Goal: Task Accomplishment & Management: Complete application form

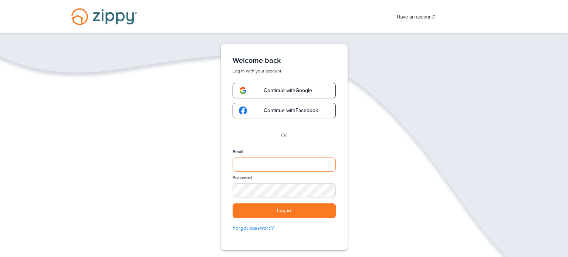
click at [285, 168] on input "Email" at bounding box center [284, 165] width 103 height 14
type input "**********"
click at [329, 193] on div "SHOW" at bounding box center [327, 191] width 16 height 7
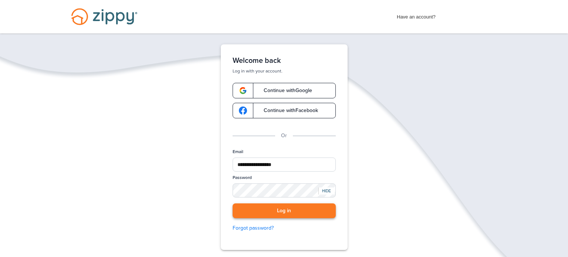
click at [302, 213] on button "Log in" at bounding box center [284, 210] width 103 height 15
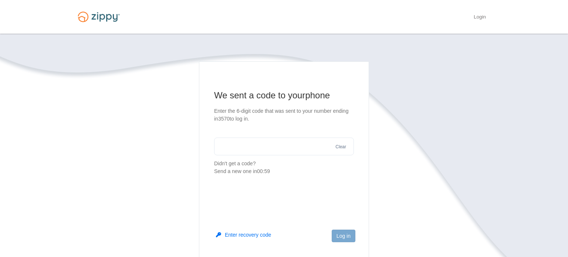
click at [280, 145] on input "text" at bounding box center [284, 147] width 140 height 18
type input "******"
click at [353, 234] on button "Log in" at bounding box center [344, 236] width 24 height 13
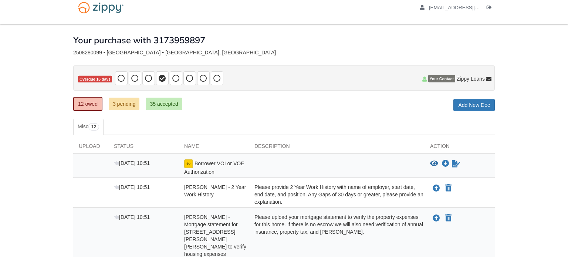
scroll to position [9, 0]
click at [168, 108] on link "35 accepted" at bounding box center [164, 104] width 36 height 13
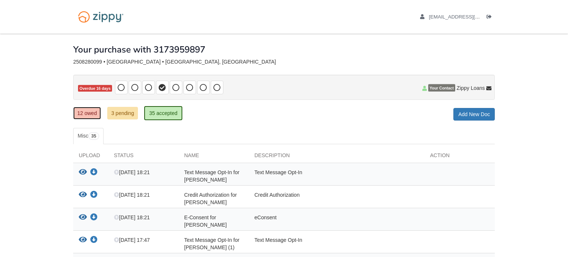
click at [90, 117] on link "12 owed" at bounding box center [87, 113] width 28 height 13
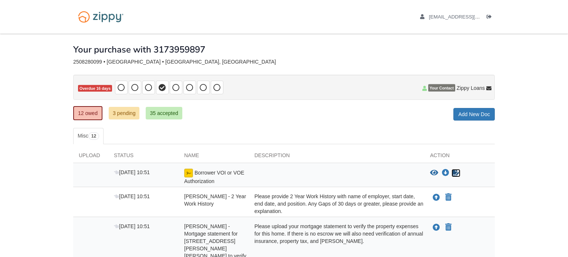
click at [460, 175] on link "Sign document" at bounding box center [456, 173] width 10 height 9
click at [92, 111] on link "12 owed" at bounding box center [87, 113] width 29 height 14
click at [121, 112] on link "3 pending" at bounding box center [124, 113] width 31 height 13
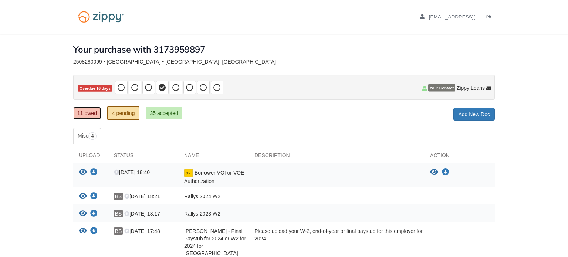
click at [86, 112] on link "11 owed" at bounding box center [87, 113] width 28 height 13
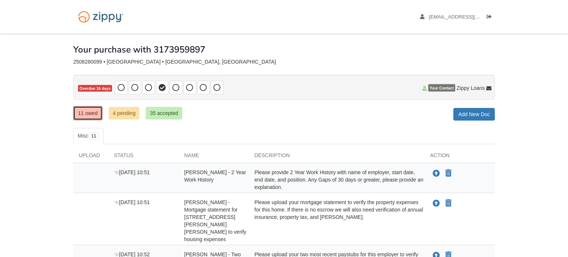
click at [91, 112] on link "11 owed" at bounding box center [87, 113] width 29 height 14
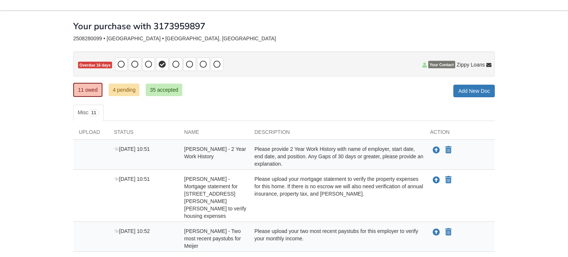
scroll to position [23, 0]
click at [477, 89] on link "Add New Doc" at bounding box center [474, 91] width 41 height 13
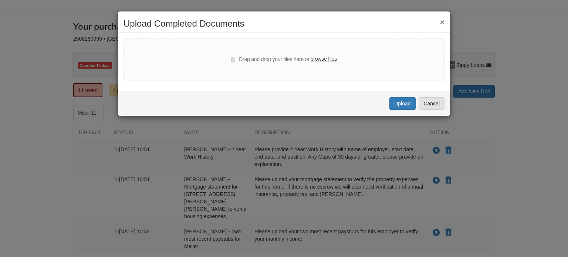
click at [333, 58] on label "browse files" at bounding box center [324, 59] width 26 height 8
click at [0, 0] on input "browse files" at bounding box center [0, 0] width 0 height 0
click at [435, 105] on button "Cancel" at bounding box center [432, 103] width 26 height 13
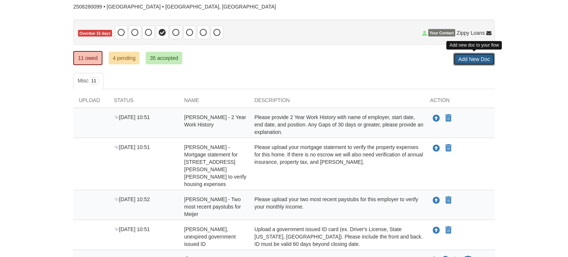
scroll to position [54, 0]
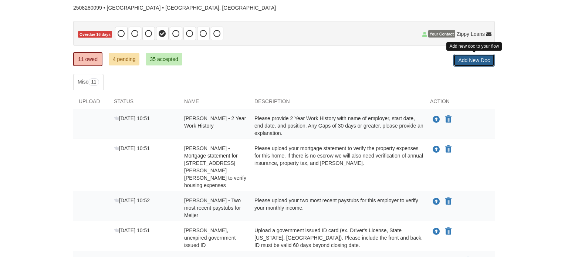
click at [475, 60] on link "Add New Doc" at bounding box center [474, 60] width 41 height 13
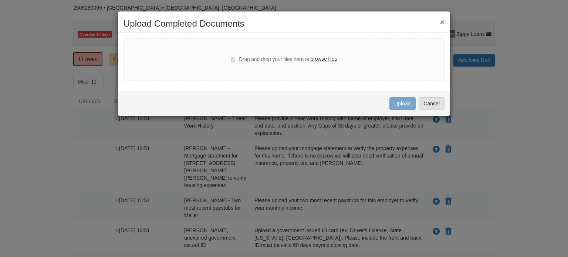
click at [328, 58] on label "browse files" at bounding box center [324, 59] width 26 height 8
click at [0, 0] on input "browse files" at bounding box center [0, 0] width 0 height 0
click at [330, 59] on label "browse files" at bounding box center [324, 59] width 26 height 8
click at [0, 0] on input "browse files" at bounding box center [0, 0] width 0 height 0
click at [326, 62] on label "browse files" at bounding box center [324, 59] width 26 height 8
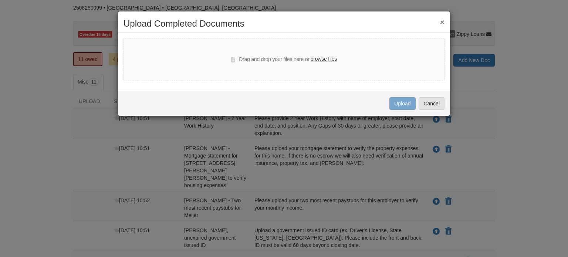
click at [0, 0] on input "browse files" at bounding box center [0, 0] width 0 height 0
select select "****"
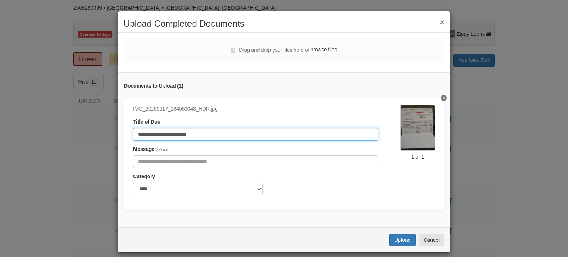
click at [268, 132] on input "**********" at bounding box center [255, 134] width 245 height 13
type input "*"
type input "**********"
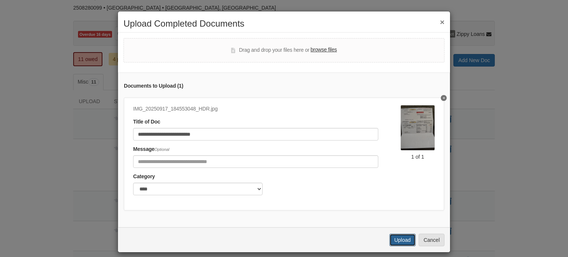
click at [405, 240] on button "Upload" at bounding box center [403, 240] width 26 height 13
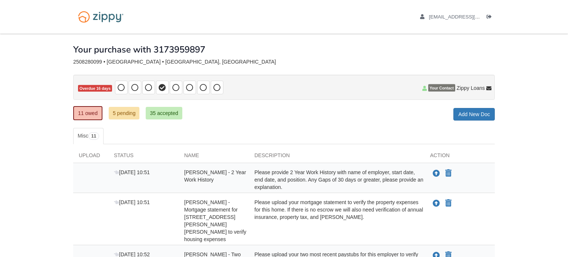
scroll to position [55, 0]
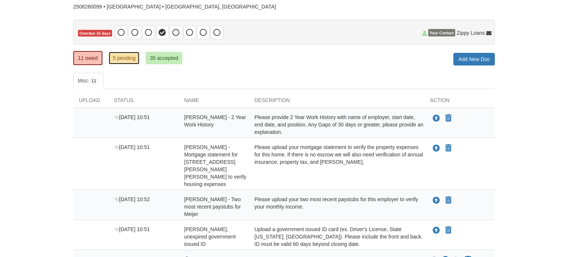
click at [124, 61] on link "5 pending" at bounding box center [124, 58] width 31 height 13
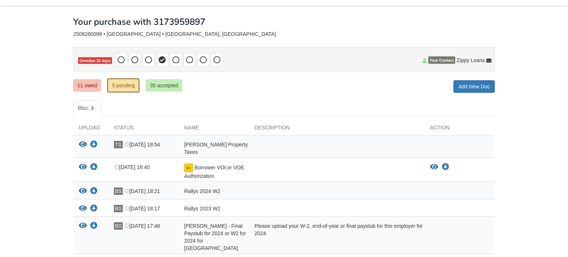
scroll to position [27, 0]
click at [88, 83] on link "11 owed" at bounding box center [87, 86] width 28 height 13
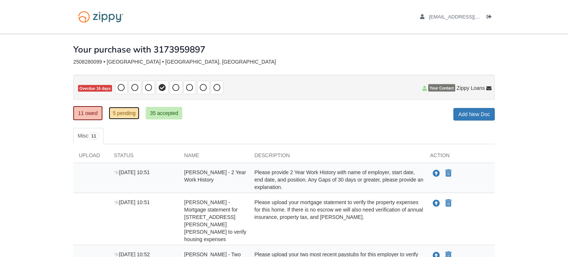
click at [116, 117] on link "5 pending" at bounding box center [124, 113] width 31 height 13
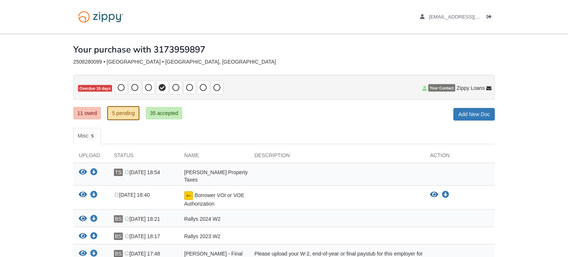
scroll to position [75, 0]
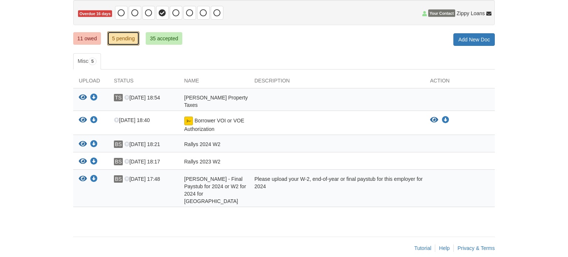
click at [118, 34] on link "5 pending" at bounding box center [123, 38] width 33 height 14
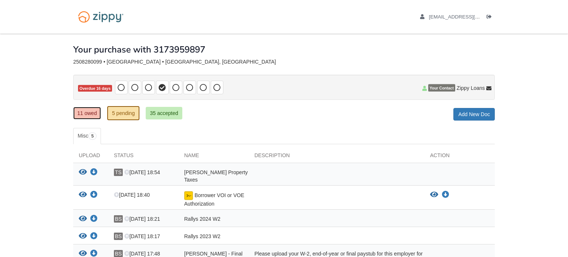
click at [83, 110] on link "11 owed" at bounding box center [87, 113] width 28 height 13
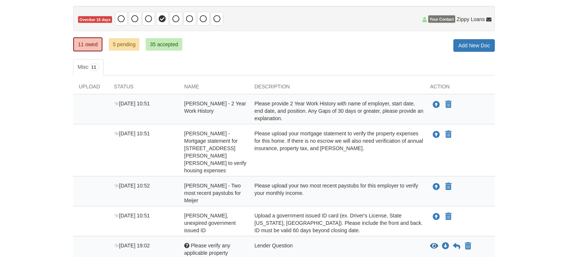
scroll to position [67, 0]
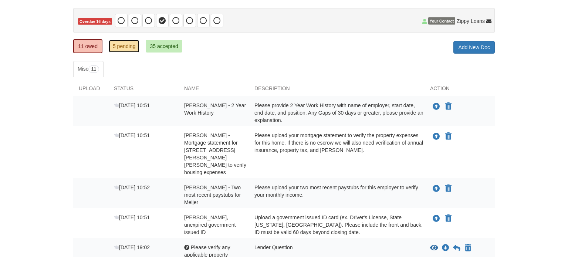
click at [121, 47] on link "5 pending" at bounding box center [124, 46] width 31 height 13
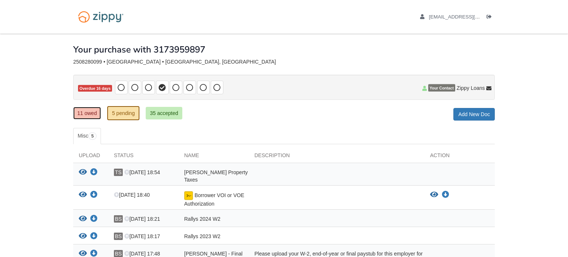
click at [89, 114] on link "11 owed" at bounding box center [87, 113] width 28 height 13
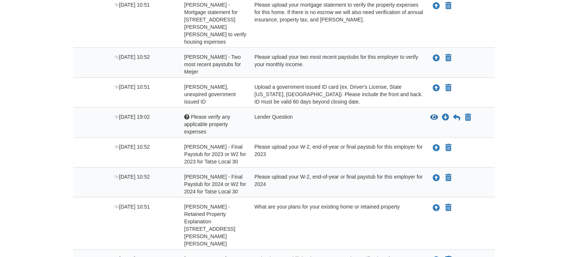
scroll to position [198, 0]
click at [434, 144] on icon "Upload Thomas Snyder - Final Paystub for 2023 or W2 for 2023 for Tatse Local 30" at bounding box center [436, 147] width 7 height 7
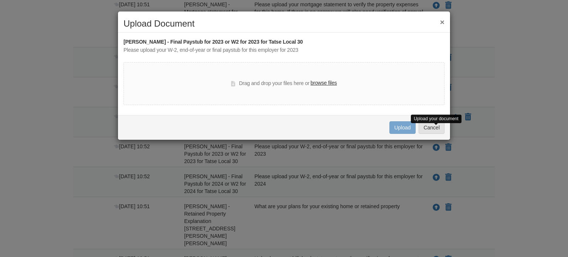
click at [325, 81] on label "browse files" at bounding box center [324, 83] width 26 height 8
click at [0, 0] on input "browse files" at bounding box center [0, 0] width 0 height 0
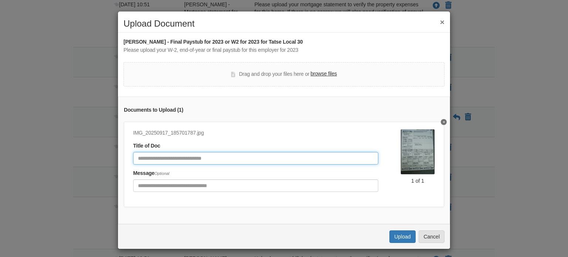
click at [233, 158] on input "Document Title" at bounding box center [255, 158] width 245 height 13
type input "*"
click at [183, 159] on input "Document Title" at bounding box center [255, 158] width 245 height 13
type input "*"
type input "**********"
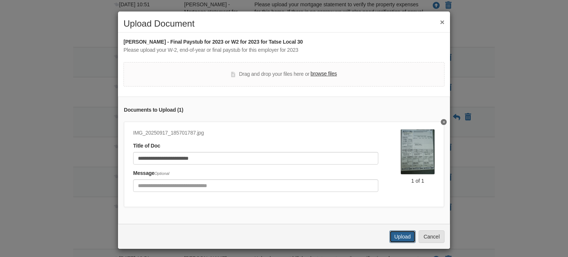
click at [407, 241] on button "Upload" at bounding box center [403, 236] width 26 height 13
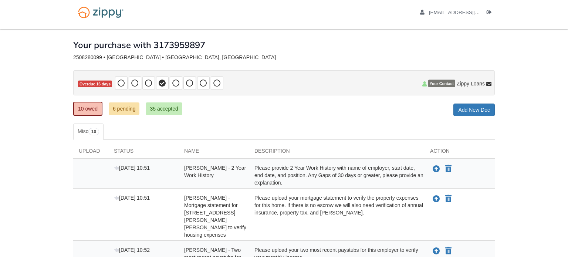
scroll to position [2, 0]
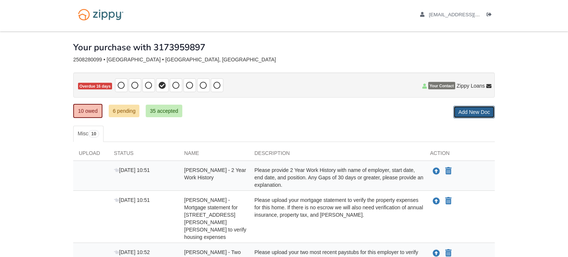
click at [476, 111] on link "Add New Doc" at bounding box center [474, 112] width 41 height 13
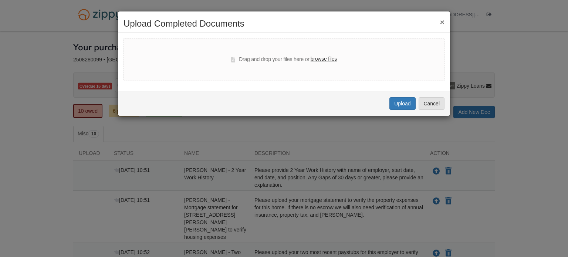
click at [325, 56] on label "browse files" at bounding box center [324, 59] width 26 height 8
click at [0, 0] on input "browse files" at bounding box center [0, 0] width 0 height 0
select select "****"
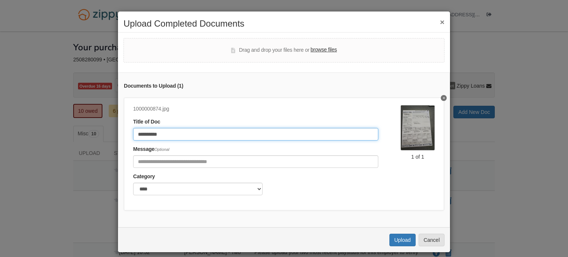
click at [230, 135] on input "**********" at bounding box center [255, 134] width 245 height 13
type input "*"
type input "**********"
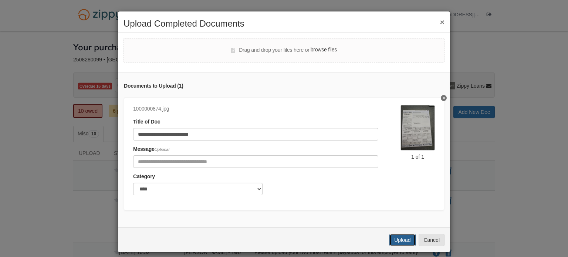
click at [402, 240] on button "Upload" at bounding box center [403, 240] width 26 height 13
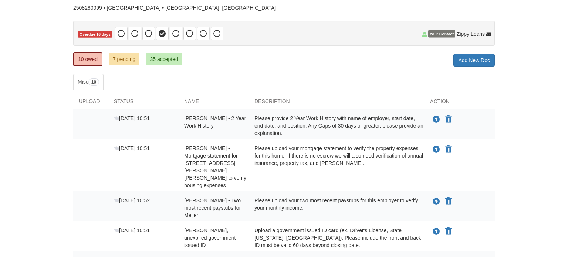
scroll to position [48, 0]
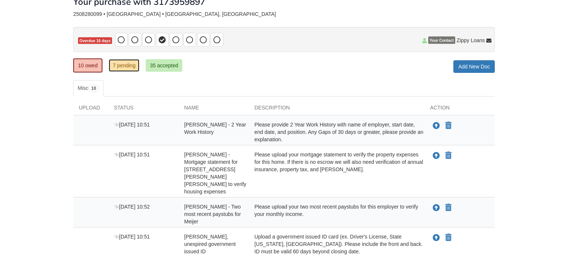
click at [124, 64] on link "7 pending" at bounding box center [124, 65] width 31 height 13
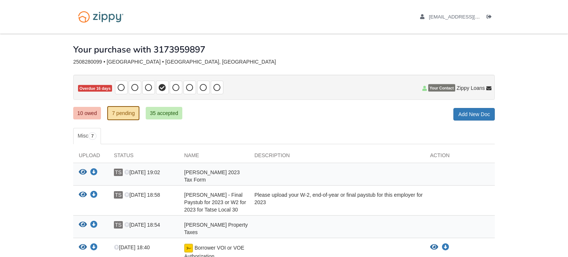
scroll to position [43, 0]
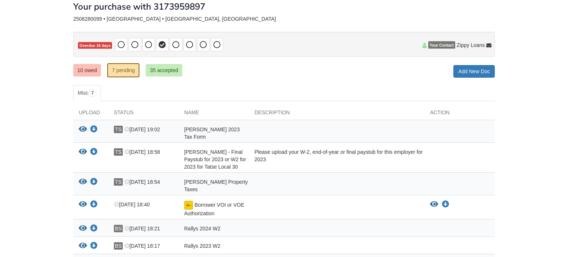
click at [82, 150] on icon "View Thomas Snyder - Final Paystub for 2023 or W2 for 2023 for Tatse Local 30" at bounding box center [83, 151] width 8 height 7
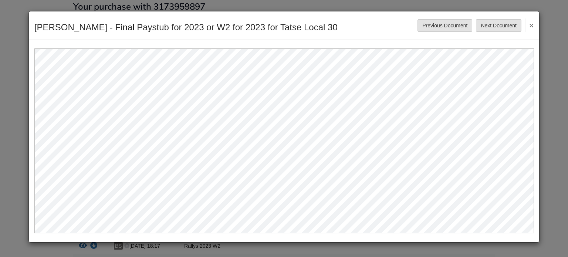
click at [533, 21] on button "×" at bounding box center [529, 24] width 9 height 13
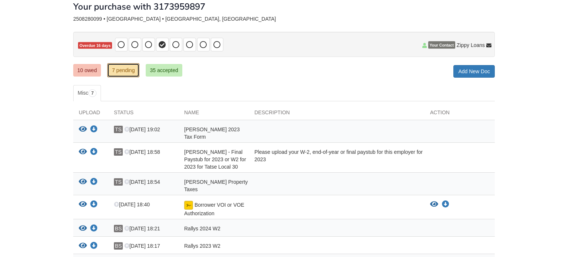
click at [125, 64] on link "7 pending" at bounding box center [123, 70] width 33 height 14
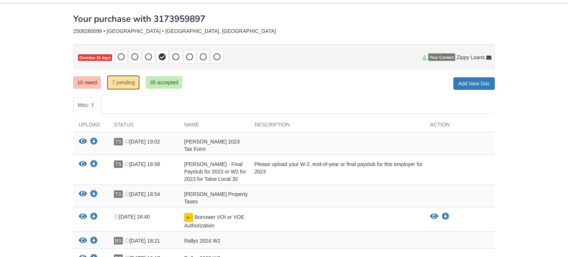
scroll to position [32, 0]
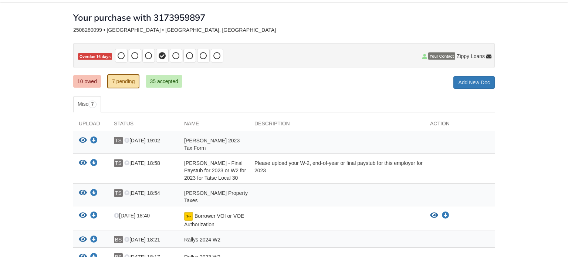
click at [216, 141] on span "[PERSON_NAME] 2023 Tax Form" at bounding box center [211, 144] width 55 height 13
click at [81, 139] on icon "View Thomas Snyder 2023 Tax Form" at bounding box center [83, 140] width 8 height 7
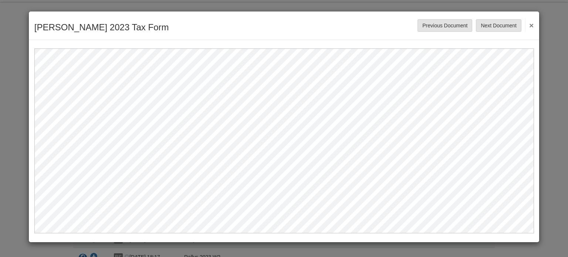
click at [533, 23] on button "×" at bounding box center [529, 24] width 9 height 13
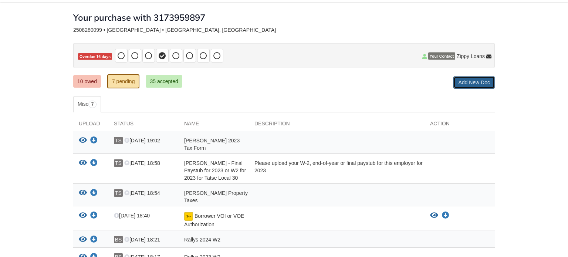
click at [479, 79] on link "Add New Doc" at bounding box center [474, 82] width 41 height 13
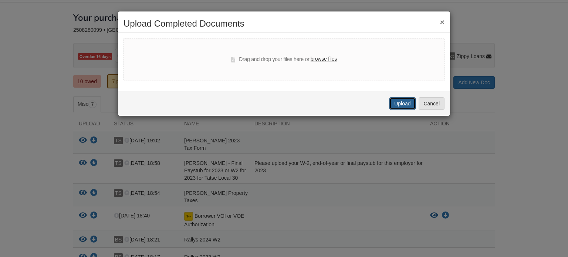
click at [404, 104] on button "Upload" at bounding box center [403, 103] width 26 height 13
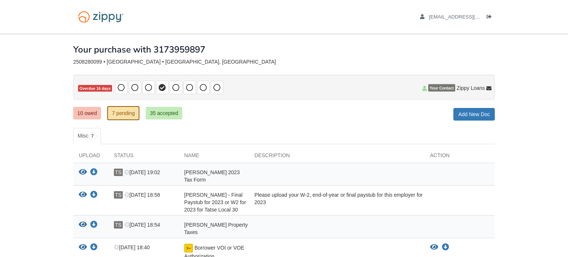
scroll to position [32, 0]
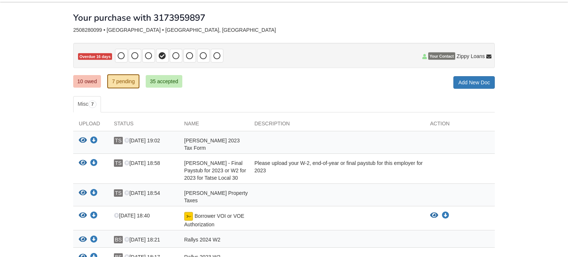
click at [82, 141] on icon "View Thomas Snyder 2023 Tax Form" at bounding box center [83, 140] width 8 height 7
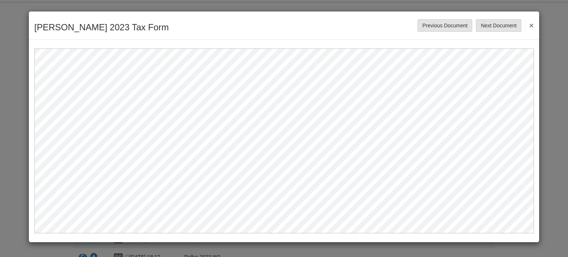
click at [533, 22] on button "×" at bounding box center [529, 24] width 9 height 13
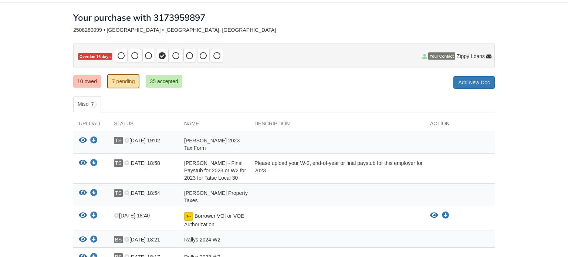
click at [80, 141] on icon "View Thomas Snyder 2023 Tax Form" at bounding box center [83, 140] width 8 height 7
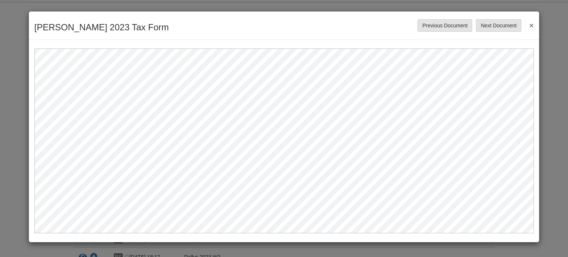
click at [549, 46] on div "Thomas Snyder 2023 Tax Form Save Cancel Previous Document Next Document ×" at bounding box center [284, 128] width 568 height 257
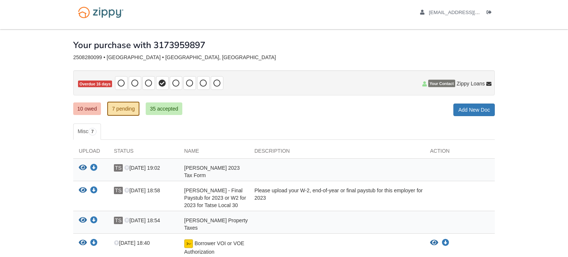
scroll to position [0, 0]
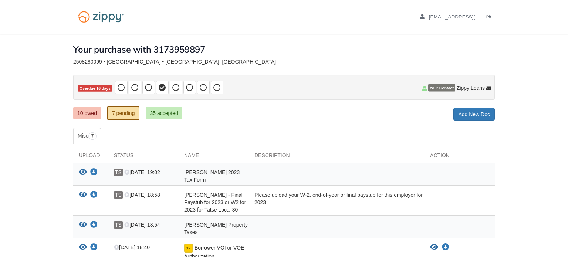
click at [82, 174] on icon "View Thomas Snyder 2023 Tax Form" at bounding box center [83, 172] width 8 height 7
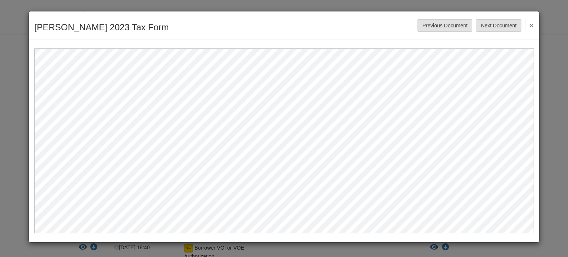
click at [533, 24] on button "×" at bounding box center [529, 24] width 9 height 13
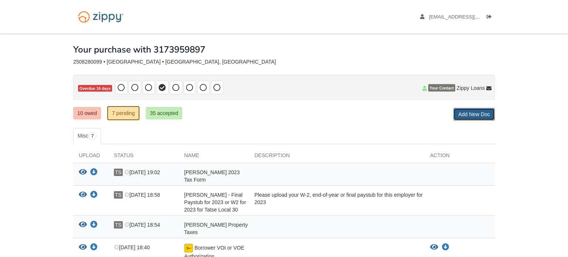
click at [475, 115] on link "Add New Doc" at bounding box center [474, 114] width 41 height 13
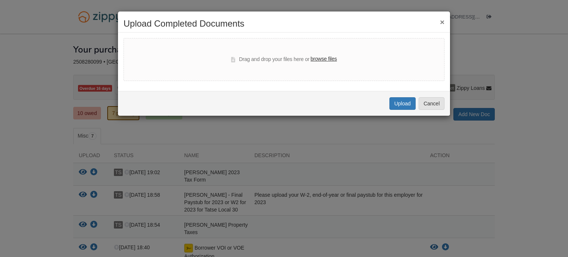
click at [324, 58] on label "browse files" at bounding box center [324, 59] width 26 height 8
click at [0, 0] on input "browse files" at bounding box center [0, 0] width 0 height 0
select select "****"
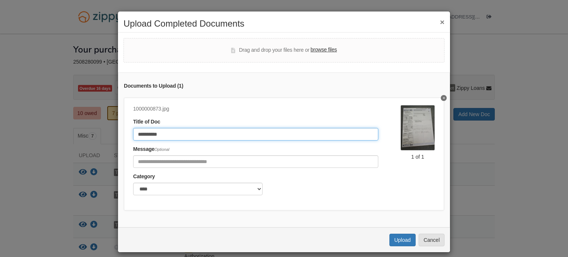
click at [210, 132] on input "**********" at bounding box center [255, 134] width 245 height 13
type input "*"
type input "**********"
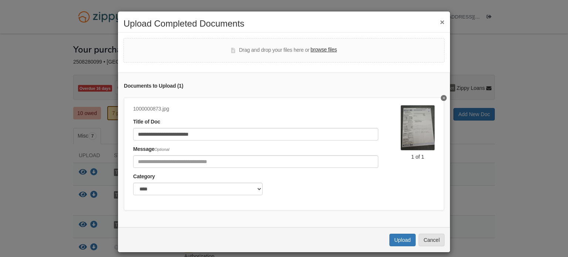
click at [420, 136] on img at bounding box center [418, 128] width 34 height 46
click at [423, 137] on img at bounding box center [418, 128] width 34 height 46
click at [405, 242] on button "Upload" at bounding box center [403, 240] width 26 height 13
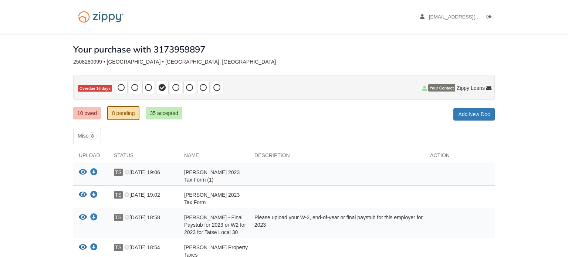
click at [81, 172] on icon "View Thomas Snyder 2023 Tax Form (1)" at bounding box center [83, 172] width 8 height 7
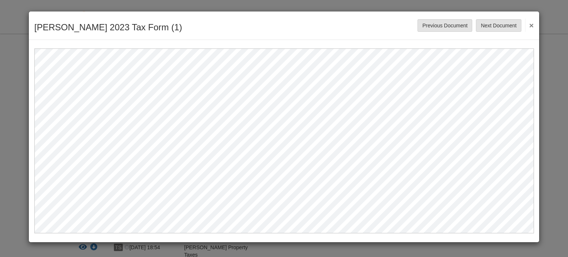
click at [532, 24] on button "×" at bounding box center [529, 24] width 9 height 13
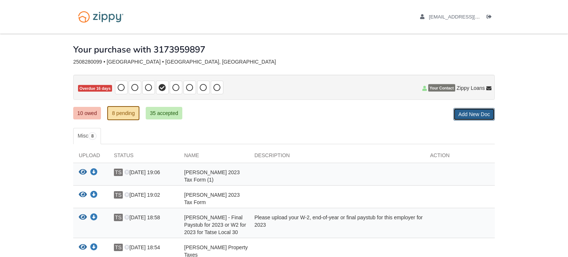
click at [476, 117] on link "Add New Doc" at bounding box center [474, 114] width 41 height 13
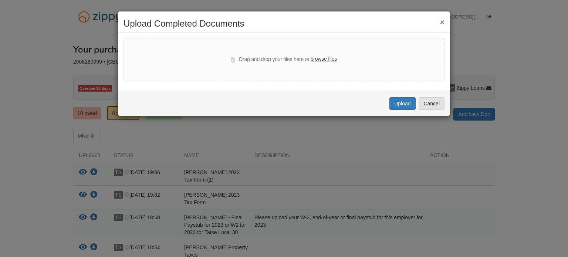
click at [325, 61] on label "browse files" at bounding box center [324, 59] width 26 height 8
click at [0, 0] on input "browse files" at bounding box center [0, 0] width 0 height 0
select select "****"
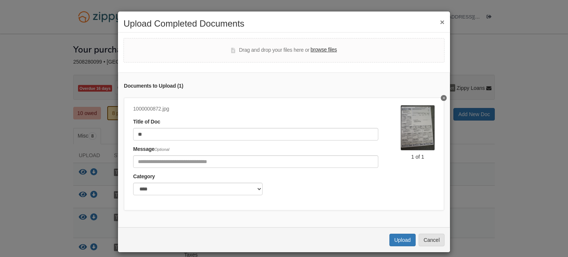
type input "*"
type input "**********"
click at [407, 245] on button "Upload" at bounding box center [403, 240] width 26 height 13
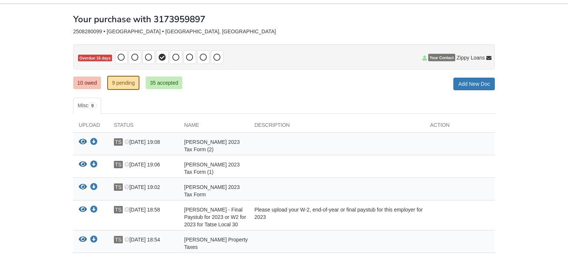
scroll to position [32, 0]
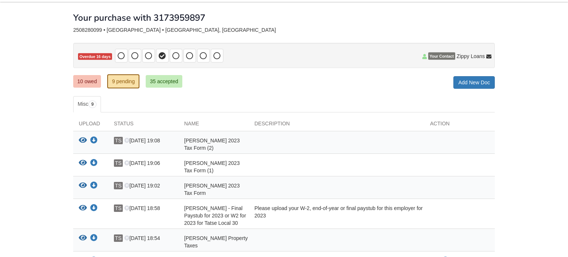
click at [80, 139] on icon "View Thomas Snyder 2023 Tax Form (2)" at bounding box center [83, 140] width 8 height 7
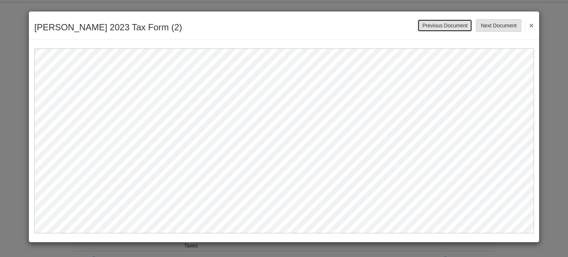
click at [457, 25] on button "Previous Document" at bounding box center [445, 25] width 55 height 13
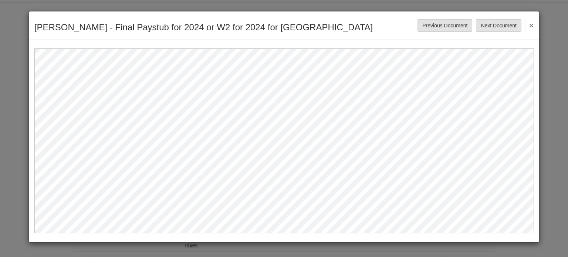
click at [533, 24] on button "×" at bounding box center [529, 24] width 9 height 13
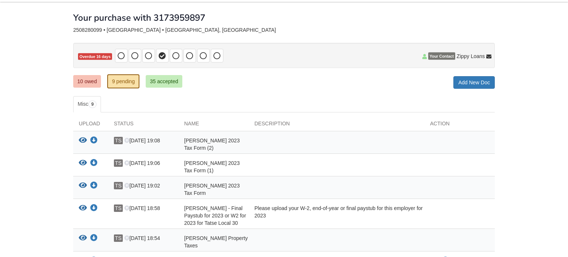
click at [79, 165] on icon "View Thomas Snyder 2023 Tax Form (1)" at bounding box center [83, 162] width 8 height 7
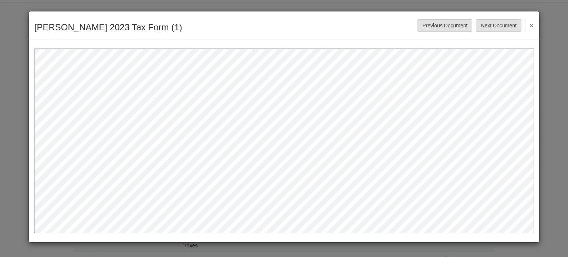
click at [534, 24] on button "×" at bounding box center [529, 24] width 9 height 13
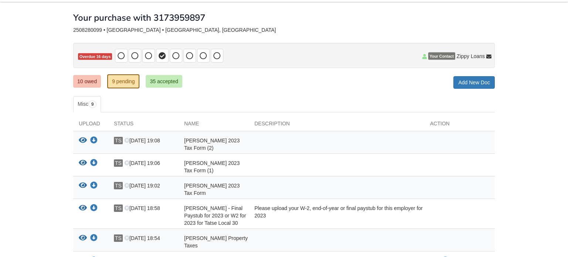
click at [80, 139] on icon "View Thomas Snyder 2023 Tax Form (2)" at bounding box center [83, 140] width 8 height 7
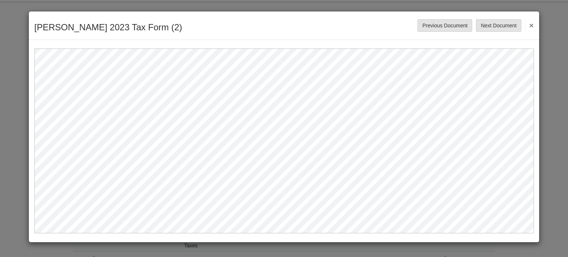
click at [533, 22] on button "×" at bounding box center [529, 24] width 9 height 13
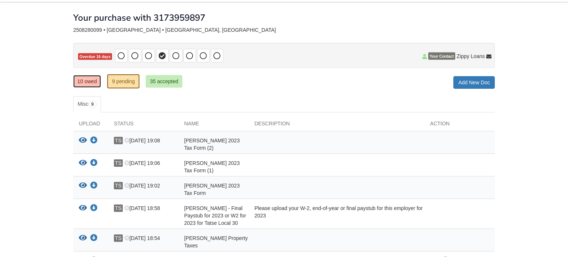
click at [83, 76] on link "10 owed" at bounding box center [87, 81] width 28 height 13
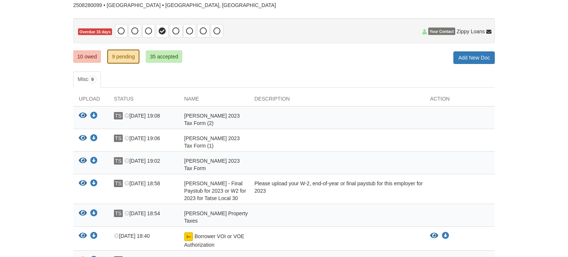
scroll to position [59, 0]
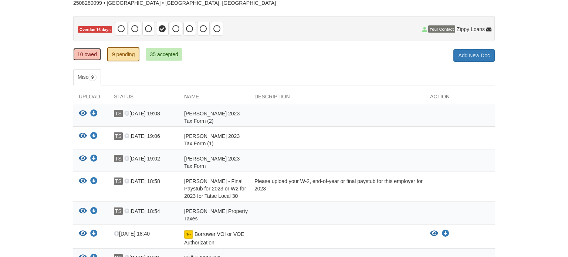
click at [90, 52] on link "10 owed" at bounding box center [87, 54] width 28 height 13
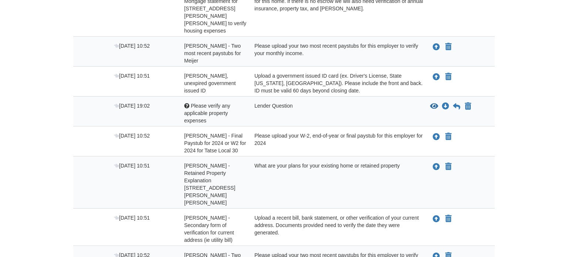
scroll to position [209, 0]
click at [433, 102] on icon "View Please verify any applicable property expenses" at bounding box center [434, 105] width 8 height 7
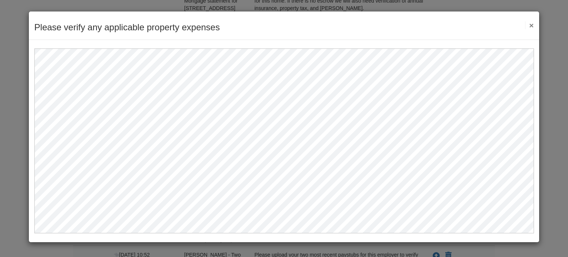
click at [533, 25] on button "×" at bounding box center [529, 25] width 9 height 8
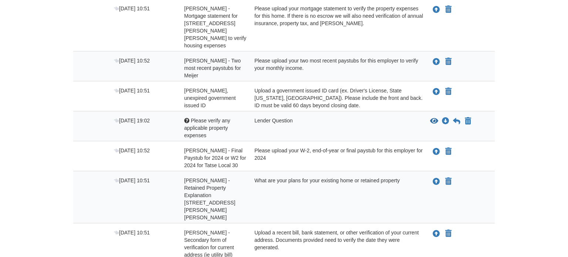
scroll to position [203, 0]
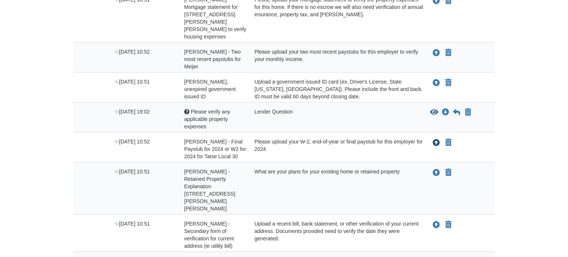
click at [435, 139] on icon "Upload Thomas Snyder - Final Paystub for 2024 or W2 for 2024 for Tatse Local 30" at bounding box center [436, 142] width 7 height 7
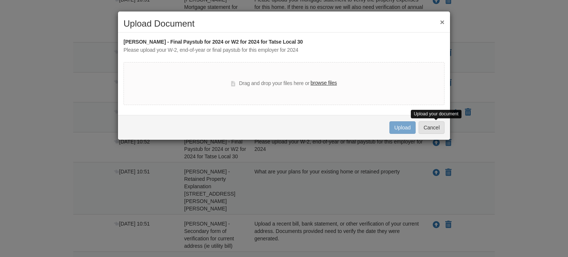
click at [321, 81] on label "browse files" at bounding box center [324, 83] width 26 height 8
click at [0, 0] on input "browse files" at bounding box center [0, 0] width 0 height 0
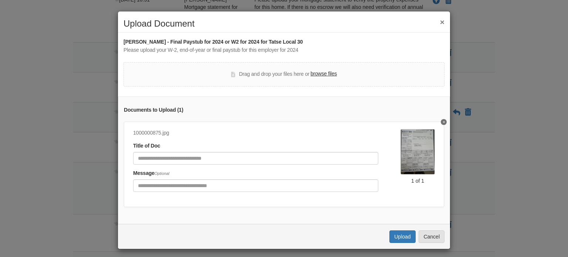
click at [420, 157] on img at bounding box center [418, 152] width 34 height 46
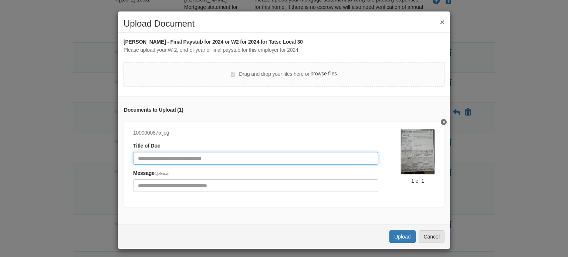
click at [258, 159] on input "Document Title" at bounding box center [255, 158] width 245 height 13
type input "**********"
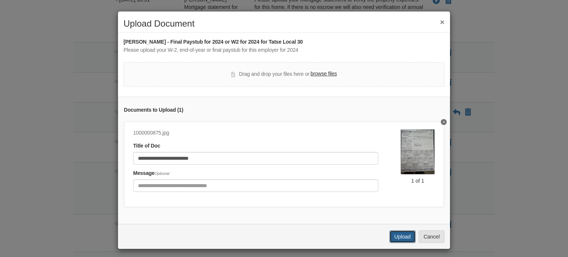
click at [407, 237] on button "Upload" at bounding box center [403, 236] width 26 height 13
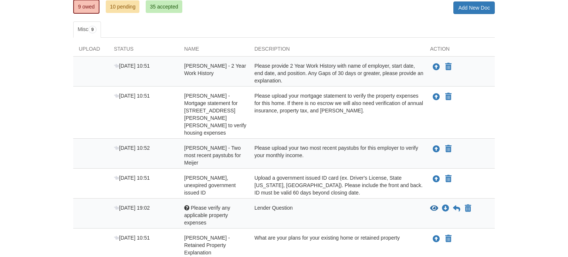
scroll to position [105, 0]
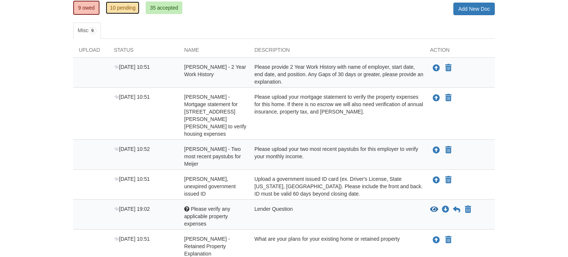
click at [128, 6] on link "10 pending" at bounding box center [123, 7] width 34 height 13
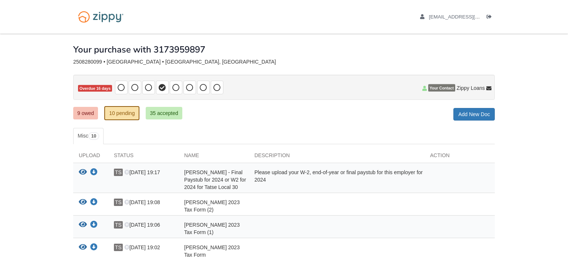
click at [79, 173] on icon "View Thomas Snyder - Final Paystub for 2024 or W2 for 2024 for Tatse Local 30" at bounding box center [83, 172] width 8 height 7
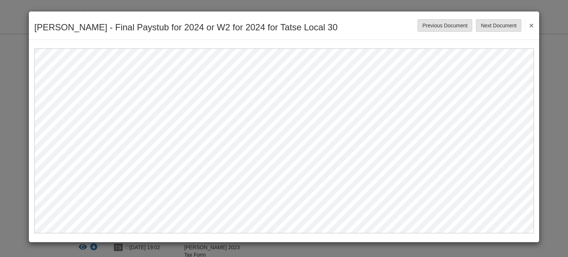
click at [533, 20] on button "×" at bounding box center [529, 24] width 9 height 13
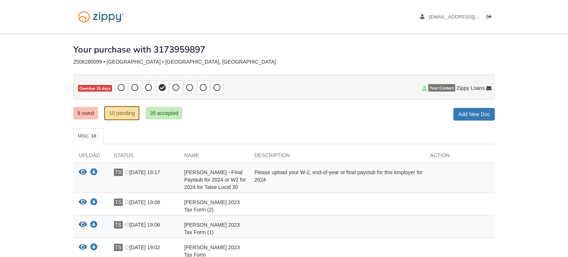
click at [534, 84] on body "stghnd30@gmail.com Logout ×" at bounding box center [284, 234] width 568 height 469
click at [475, 111] on link "Add New Doc" at bounding box center [474, 114] width 41 height 13
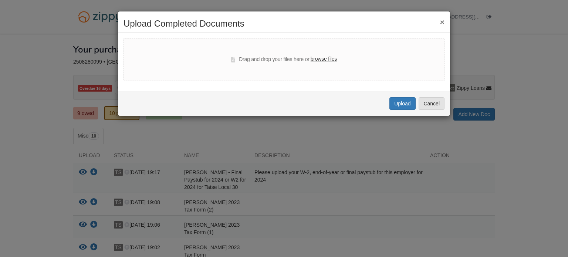
click at [329, 58] on label "browse files" at bounding box center [324, 59] width 26 height 8
click at [0, 0] on input "browse files" at bounding box center [0, 0] width 0 height 0
select select "****"
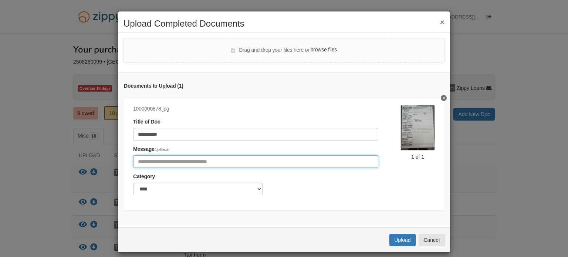
click at [188, 161] on input "Include any comments on this document" at bounding box center [255, 161] width 245 height 13
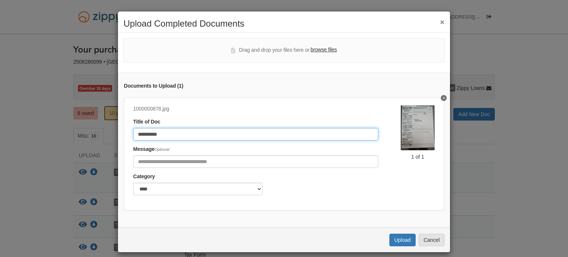
click at [208, 137] on input "**********" at bounding box center [255, 134] width 245 height 13
type input "*"
type input "**********"
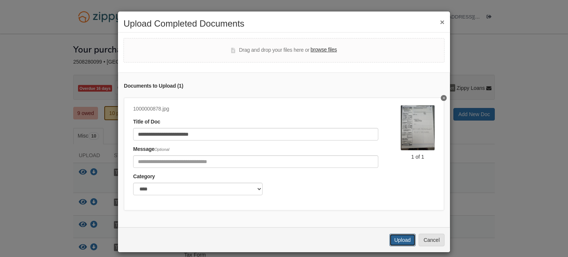
click at [405, 240] on button "Upload" at bounding box center [403, 240] width 26 height 13
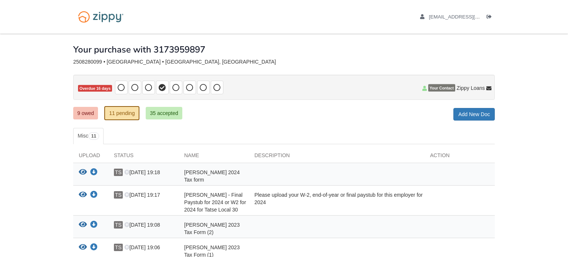
click at [80, 173] on icon "View Thomas Snyder 2024 Tax form" at bounding box center [83, 172] width 8 height 7
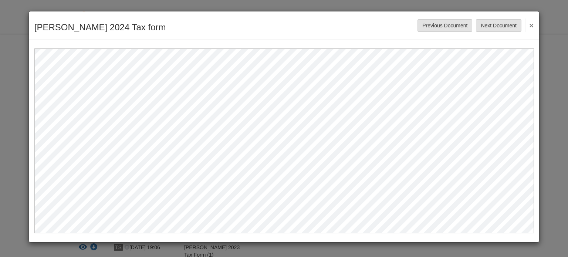
click at [533, 21] on button "×" at bounding box center [529, 24] width 9 height 13
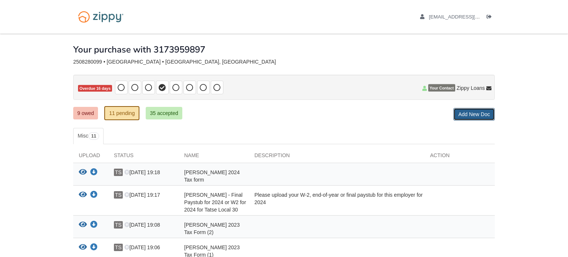
click at [474, 112] on link "Add New Doc" at bounding box center [474, 114] width 41 height 13
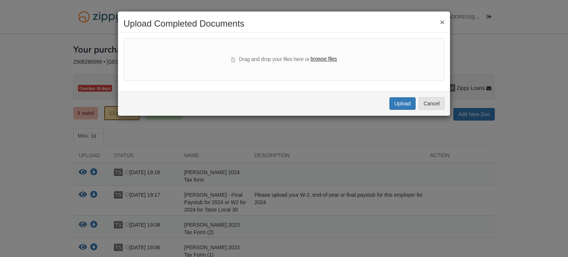
click at [325, 59] on label "browse files" at bounding box center [324, 59] width 26 height 8
click at [0, 0] on input "browse files" at bounding box center [0, 0] width 0 height 0
select select "****"
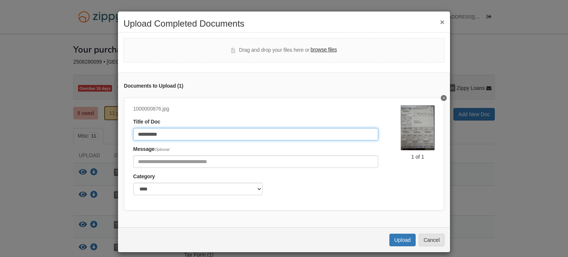
click at [229, 136] on input "**********" at bounding box center [255, 134] width 245 height 13
type input "*"
type input "**********"
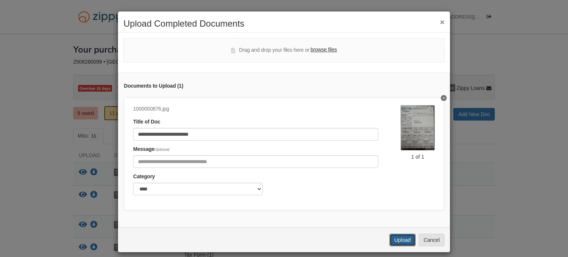
click at [407, 243] on button "Upload" at bounding box center [403, 240] width 26 height 13
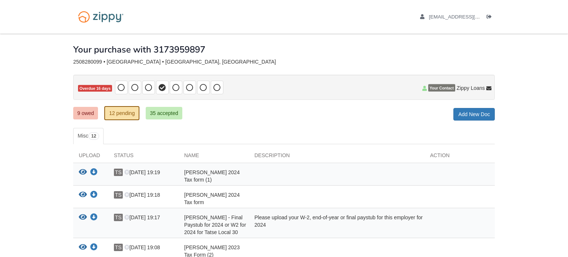
click at [80, 170] on icon "View Thomas Snyder 2024 Tax form (1)" at bounding box center [83, 172] width 8 height 7
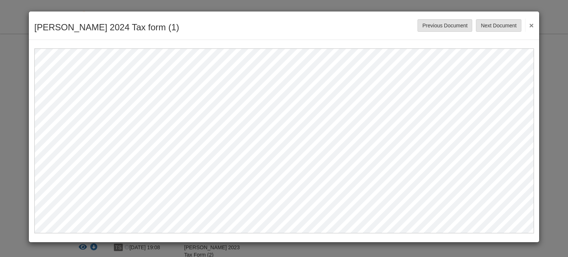
click at [532, 25] on button "×" at bounding box center [529, 24] width 9 height 13
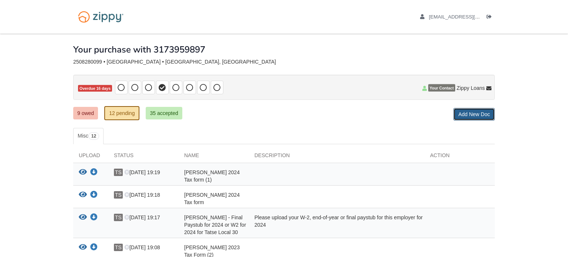
click at [474, 112] on link "Add New Doc" at bounding box center [474, 114] width 41 height 13
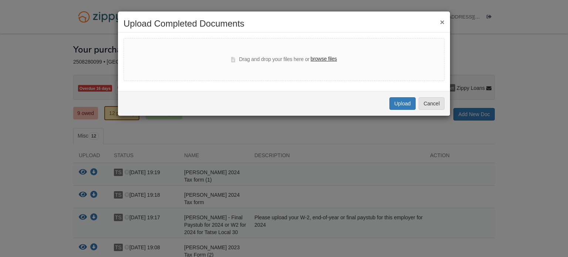
click at [323, 58] on label "browse files" at bounding box center [324, 59] width 26 height 8
click at [0, 0] on input "browse files" at bounding box center [0, 0] width 0 height 0
select select "****"
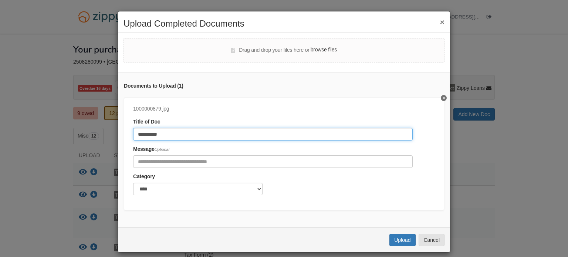
click at [266, 133] on input "**********" at bounding box center [273, 134] width 280 height 13
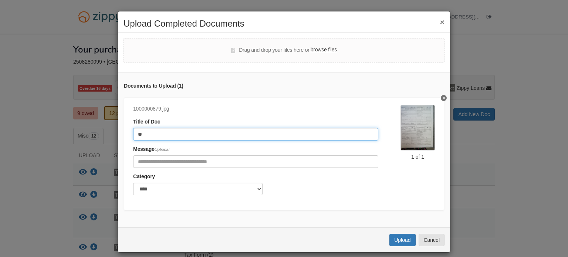
type input "*"
type input "**********"
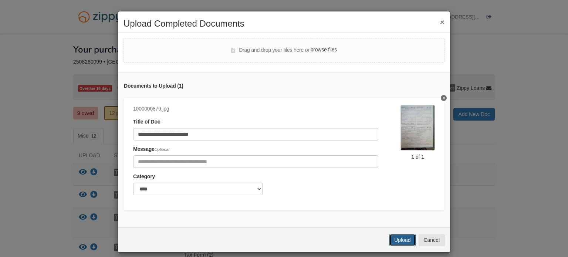
click at [398, 242] on button "Upload" at bounding box center [403, 240] width 26 height 13
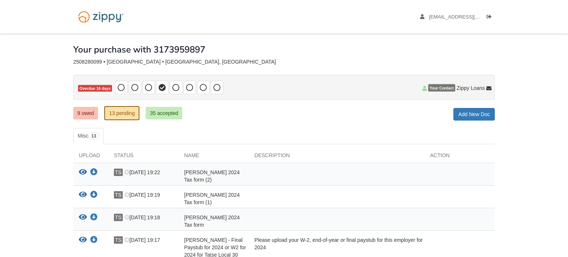
click at [80, 172] on icon "View Thomas Snyder 2024 Tax form (2)" at bounding box center [83, 172] width 8 height 7
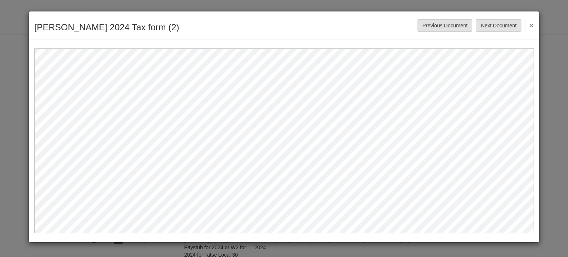
click at [532, 23] on button "×" at bounding box center [529, 24] width 9 height 13
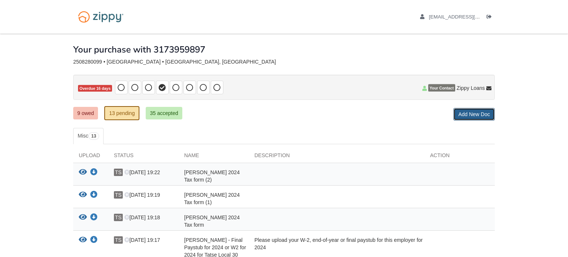
click at [474, 114] on link "Add New Doc" at bounding box center [474, 114] width 41 height 13
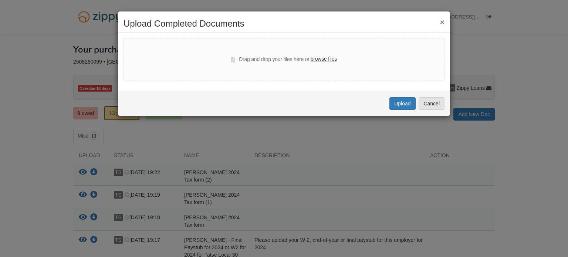
click at [327, 58] on label "browse files" at bounding box center [324, 59] width 26 height 8
click at [0, 0] on input "browse files" at bounding box center [0, 0] width 0 height 0
select select "****"
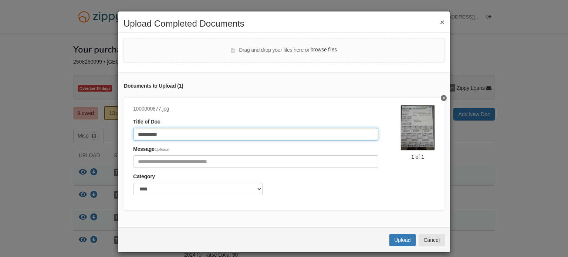
click at [286, 137] on input "**********" at bounding box center [255, 134] width 245 height 13
type input "*"
type input "**********"
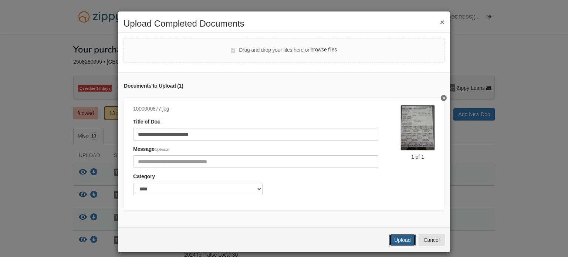
click at [407, 238] on button "Upload" at bounding box center [403, 240] width 26 height 13
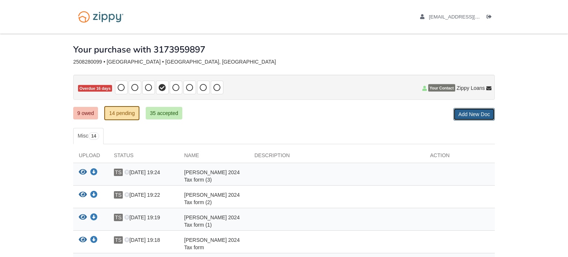
click at [478, 114] on link "Add New Doc" at bounding box center [474, 114] width 41 height 13
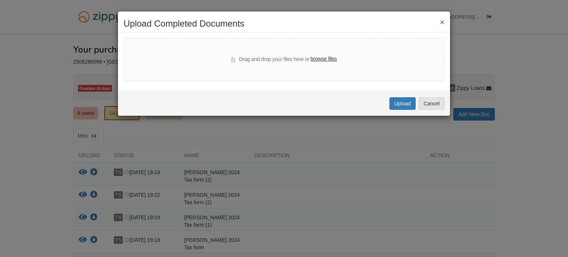
click at [323, 58] on label "browse files" at bounding box center [324, 59] width 26 height 8
click at [0, 0] on input "browse files" at bounding box center [0, 0] width 0 height 0
click at [444, 21] on button "×" at bounding box center [442, 22] width 4 height 8
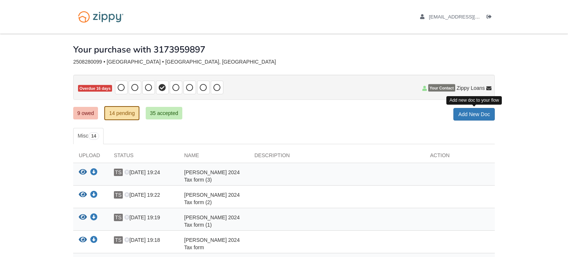
click at [79, 169] on icon "View Thomas Snyder 2024 Tax form (3)" at bounding box center [83, 172] width 8 height 7
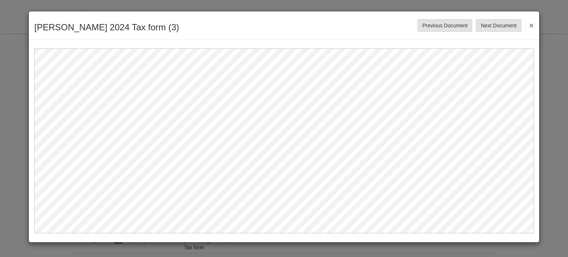
click at [533, 24] on button "×" at bounding box center [529, 24] width 9 height 13
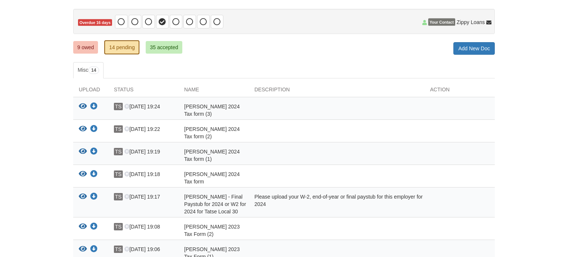
scroll to position [60, 0]
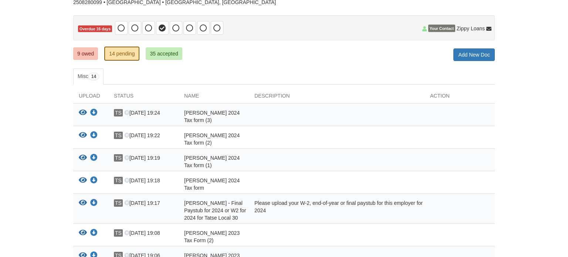
click at [82, 113] on icon "View Thomas Snyder 2024 Tax form (3)" at bounding box center [83, 112] width 8 height 7
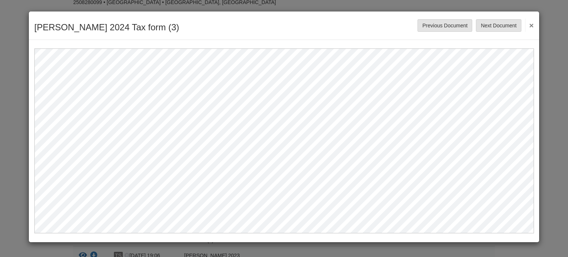
click at [533, 24] on button "×" at bounding box center [529, 24] width 9 height 13
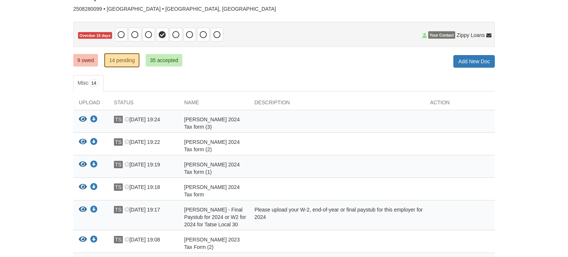
scroll to position [52, 0]
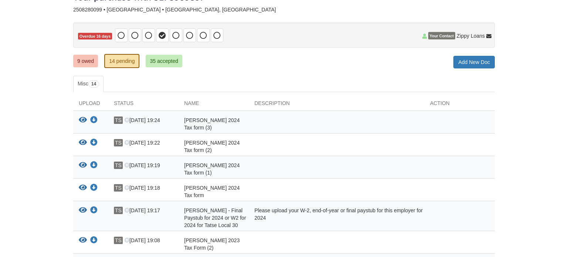
click at [80, 118] on icon "View Thomas Snyder 2024 Tax form (3)" at bounding box center [83, 120] width 8 height 7
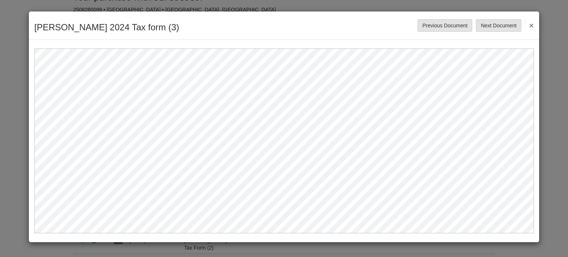
click at [533, 22] on button "×" at bounding box center [529, 24] width 9 height 13
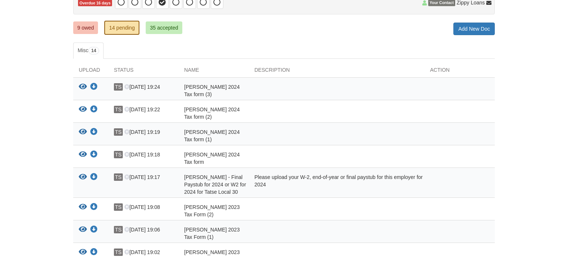
scroll to position [81, 0]
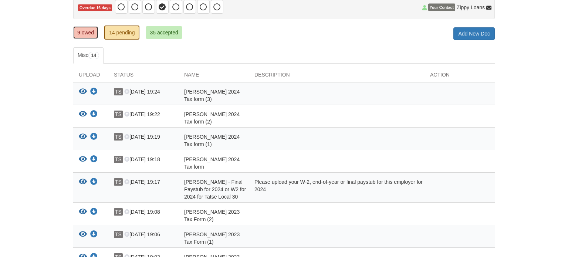
click at [81, 36] on link "9 owed" at bounding box center [85, 32] width 25 height 13
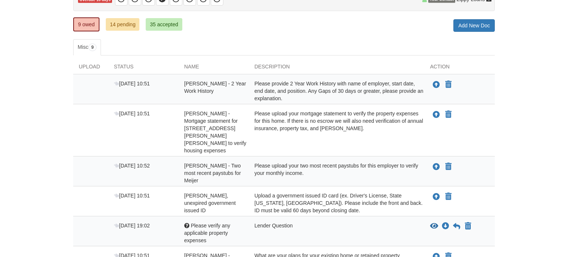
scroll to position [74, 0]
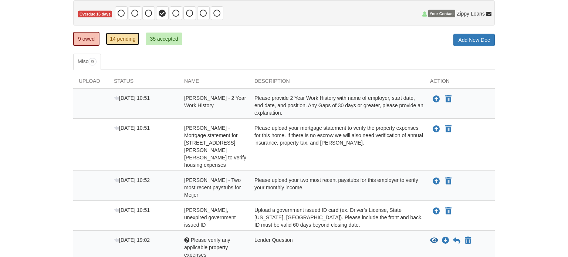
click at [117, 39] on link "14 pending" at bounding box center [123, 39] width 34 height 13
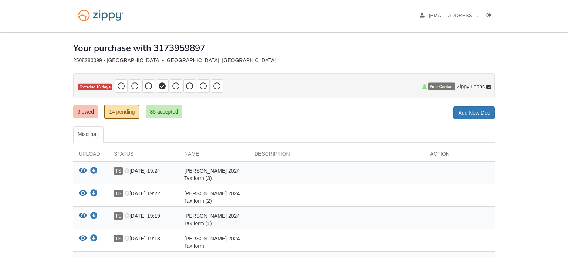
scroll to position [1, 0]
click at [84, 110] on link "9 owed" at bounding box center [85, 112] width 25 height 13
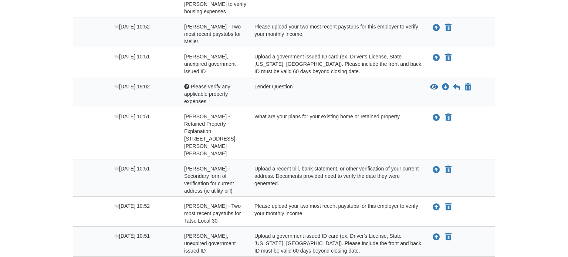
scroll to position [236, 0]
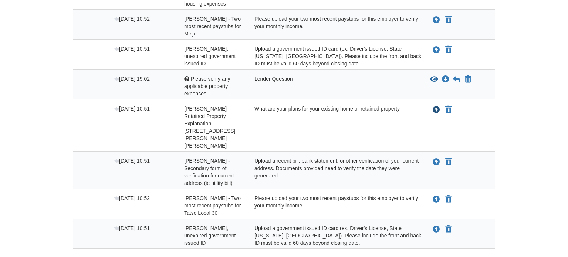
click at [435, 107] on icon "Upload Thomas Snyder - Retained Property Explanation 1717 Emily Sue Ct Indianap…" at bounding box center [436, 110] width 7 height 7
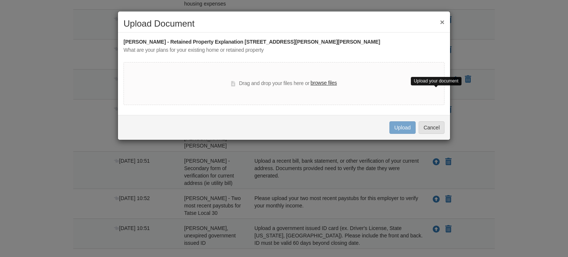
click at [323, 85] on label "browse files" at bounding box center [324, 83] width 26 height 8
click at [0, 0] on input "browse files" at bounding box center [0, 0] width 0 height 0
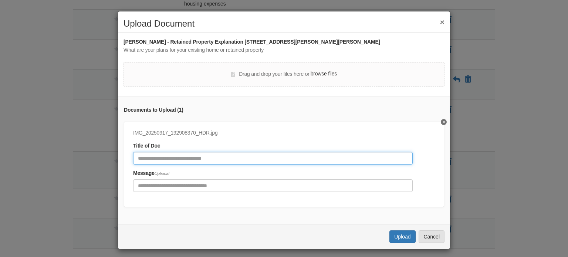
click at [215, 158] on input "Document Title" at bounding box center [273, 158] width 280 height 13
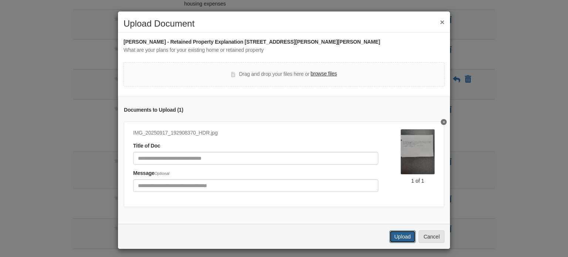
click at [404, 241] on button "Upload" at bounding box center [403, 236] width 26 height 13
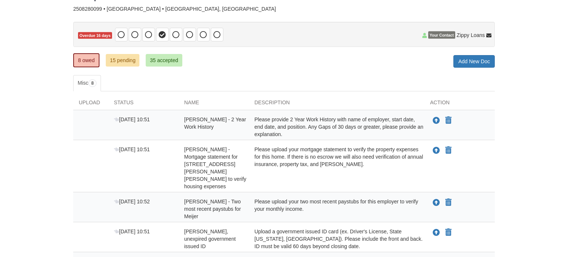
scroll to position [53, 0]
click at [482, 62] on link "Add New Doc" at bounding box center [474, 61] width 41 height 13
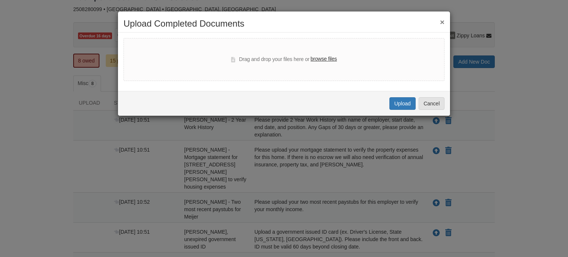
click at [320, 58] on label "browse files" at bounding box center [324, 59] width 26 height 8
click at [0, 0] on input "browse files" at bounding box center [0, 0] width 0 height 0
select select "****"
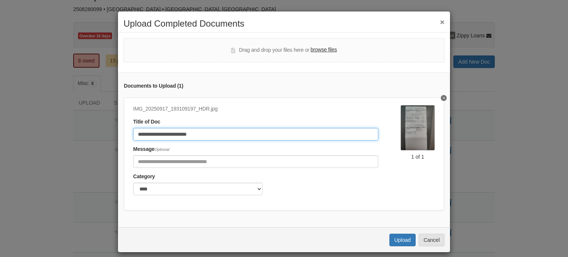
click at [255, 134] on input "**********" at bounding box center [255, 134] width 245 height 13
type input "*"
type input "**********"
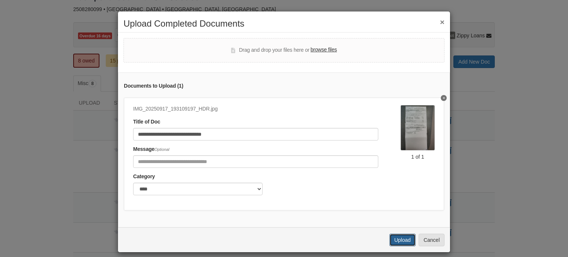
click at [404, 241] on button "Upload" at bounding box center [403, 240] width 26 height 13
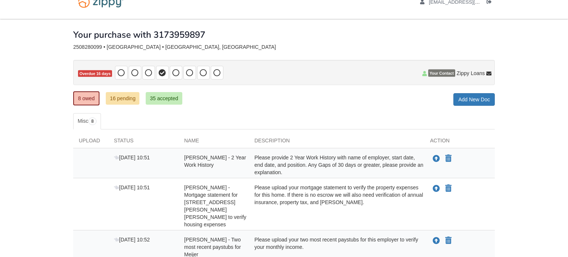
scroll to position [10, 0]
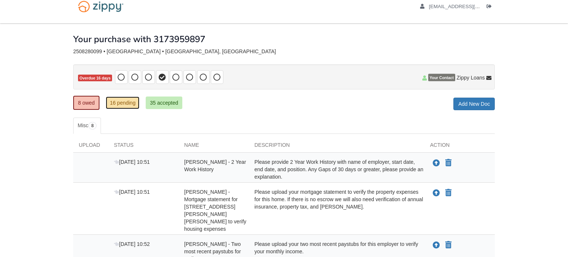
click at [120, 100] on link "16 pending" at bounding box center [123, 103] width 34 height 13
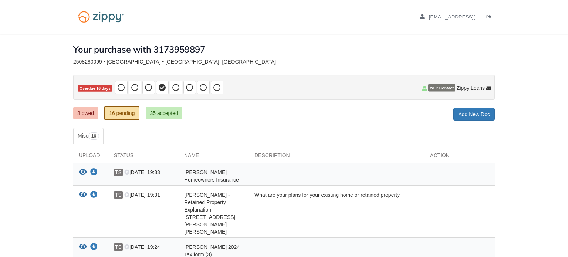
click at [82, 170] on icon "View Thomas Snyder Homeowners Insurance" at bounding box center [83, 172] width 8 height 7
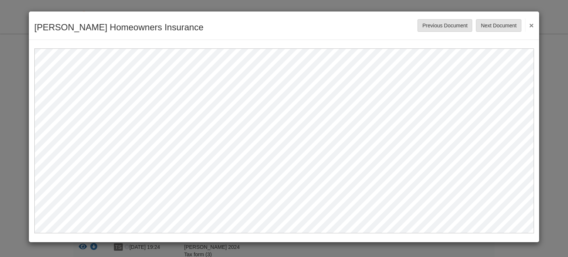
click at [533, 21] on button "×" at bounding box center [529, 24] width 9 height 13
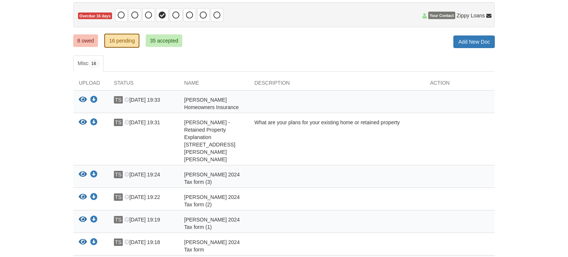
scroll to position [72, 0]
click at [83, 41] on link "8 owed" at bounding box center [85, 41] width 25 height 13
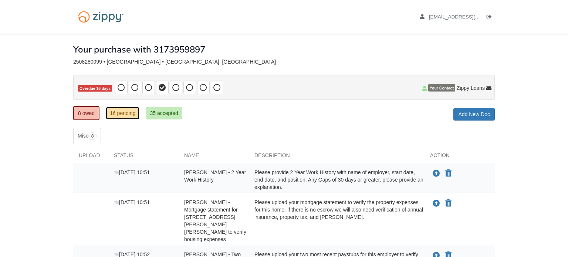
click at [126, 113] on link "16 pending" at bounding box center [123, 113] width 34 height 13
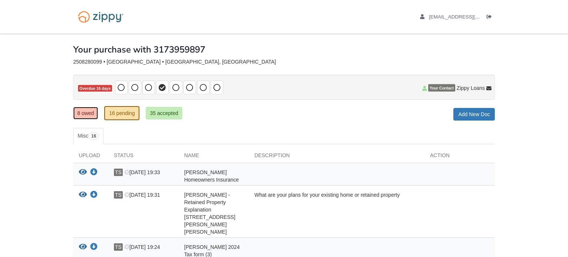
click at [90, 114] on link "8 owed" at bounding box center [85, 113] width 25 height 13
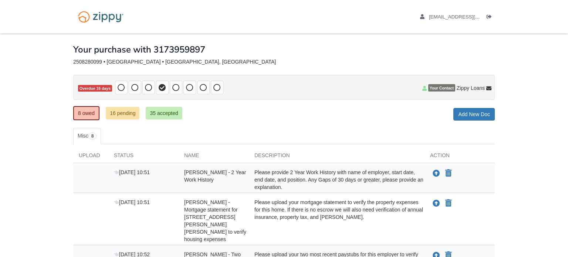
scroll to position [43, 0]
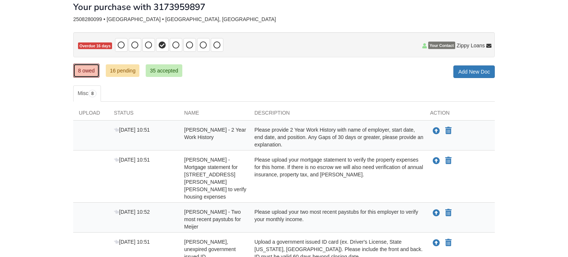
click at [86, 73] on link "8 owed" at bounding box center [86, 71] width 26 height 14
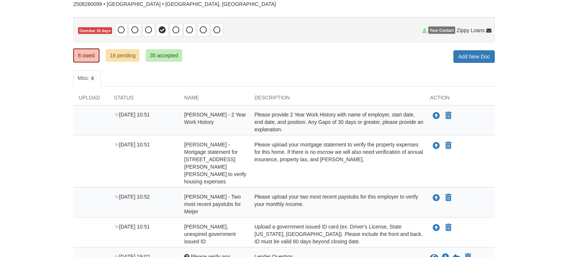
scroll to position [67, 0]
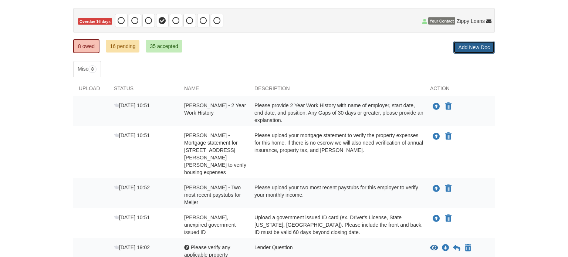
click at [476, 46] on link "Add New Doc" at bounding box center [474, 47] width 41 height 13
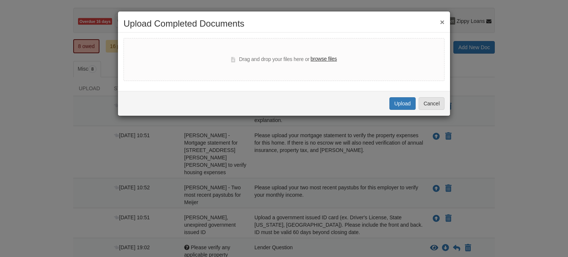
click at [331, 59] on label "browse files" at bounding box center [324, 59] width 26 height 8
click at [0, 0] on input "browse files" at bounding box center [0, 0] width 0 height 0
select select "****"
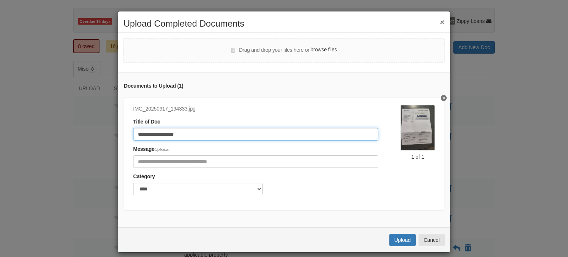
click at [225, 136] on input "**********" at bounding box center [255, 134] width 245 height 13
type input "*"
type input "**********"
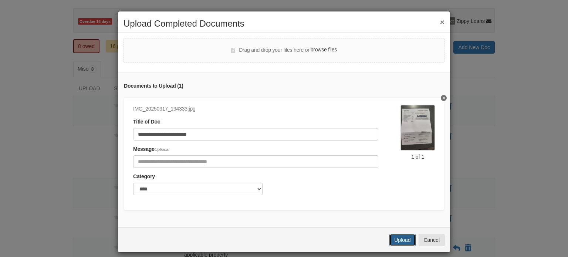
click at [406, 240] on button "Upload" at bounding box center [403, 240] width 26 height 13
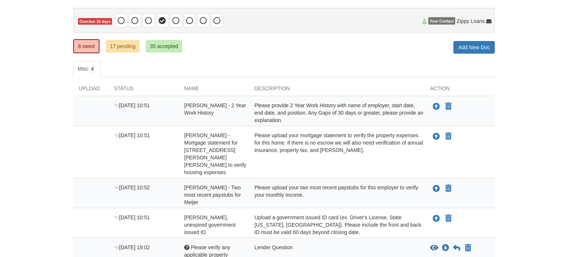
scroll to position [67, 0]
click at [80, 43] on link "8 owed" at bounding box center [86, 46] width 26 height 14
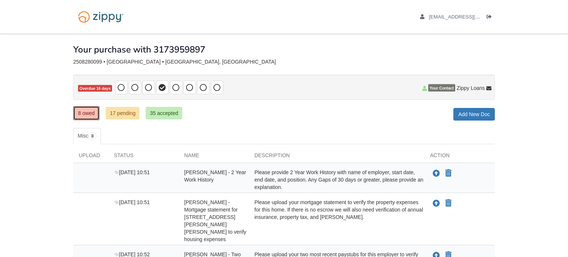
click at [90, 115] on link "8 owed" at bounding box center [86, 113] width 26 height 14
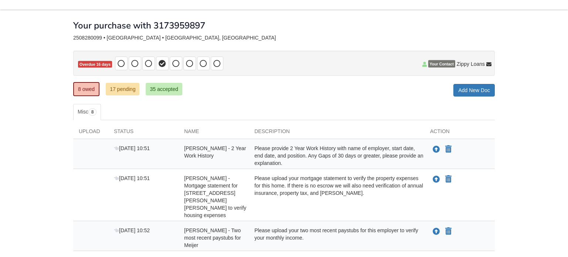
scroll to position [24, 0]
click at [117, 90] on link "17 pending" at bounding box center [123, 89] width 34 height 13
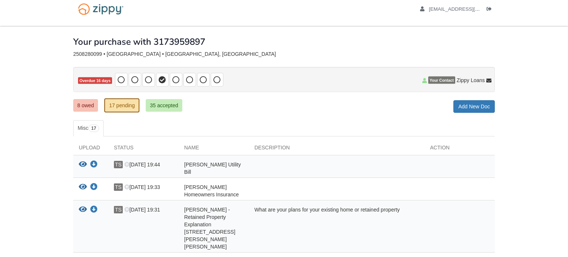
scroll to position [7, 0]
click at [80, 206] on icon "View Thomas Snyder - Retained Property Explanation 1717 Emily Sue Ct Indianapol…" at bounding box center [83, 209] width 8 height 7
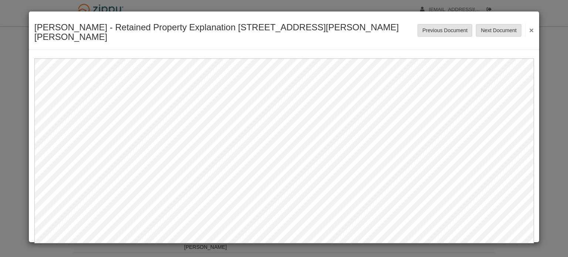
click at [532, 26] on button "×" at bounding box center [529, 29] width 9 height 13
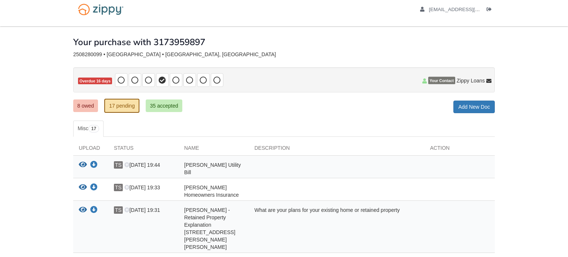
click at [161, 80] on icon at bounding box center [162, 80] width 7 height 7
click at [173, 84] on span at bounding box center [176, 80] width 13 height 14
click at [188, 76] on span at bounding box center [189, 80] width 7 height 9
click at [204, 78] on icon at bounding box center [203, 80] width 7 height 7
click at [213, 77] on icon at bounding box center [216, 80] width 7 height 7
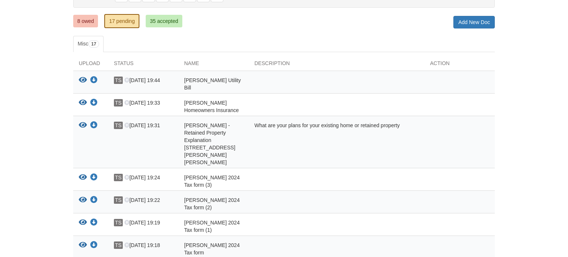
scroll to position [0, 0]
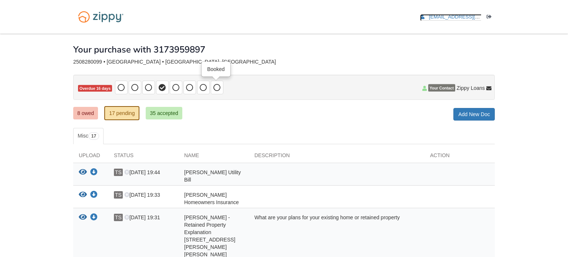
click at [425, 17] on icon "edit profile" at bounding box center [422, 16] width 4 height 5
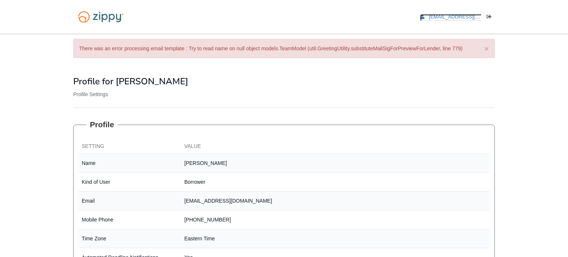
click at [425, 16] on icon "edit profile" at bounding box center [422, 16] width 4 height 5
